Goal: Find specific page/section: Find specific page/section

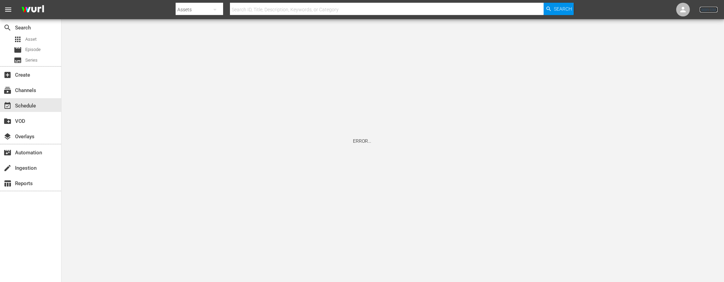
click at [708, 9] on link "Sign Out" at bounding box center [709, 9] width 18 height 5
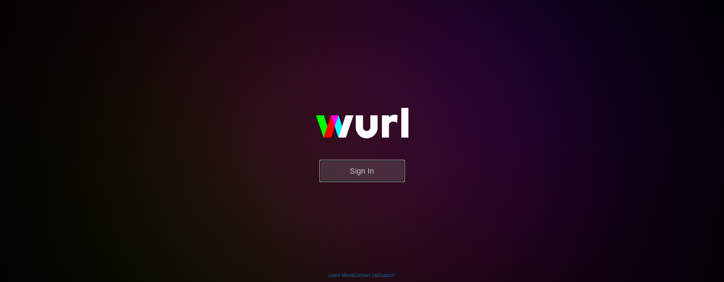
click at [351, 166] on button "Sign In" at bounding box center [362, 171] width 85 height 22
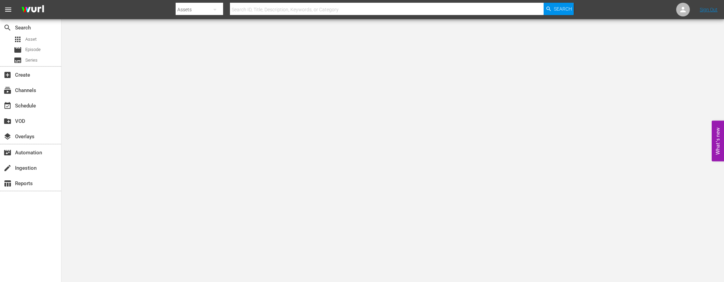
click at [259, 9] on input "text" at bounding box center [387, 9] width 314 height 16
type input "mojitv"
click at [569, 10] on span "Search" at bounding box center [563, 9] width 18 height 12
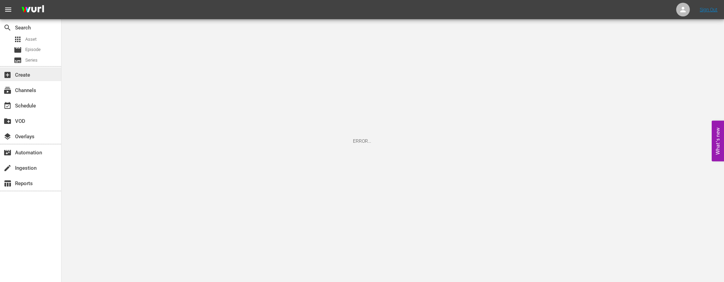
click at [27, 72] on div "add_box Create" at bounding box center [19, 74] width 38 height 6
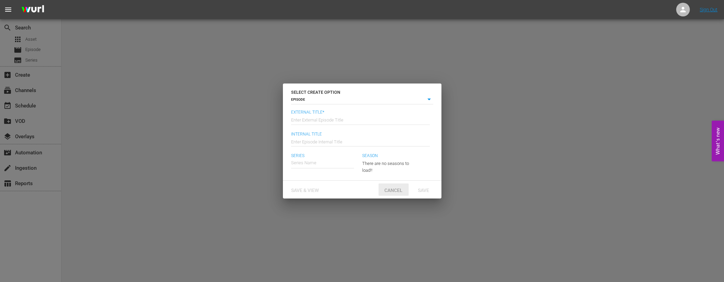
click at [392, 190] on span "Cancel" at bounding box center [393, 189] width 29 height 5
